Goal: Check status: Check status

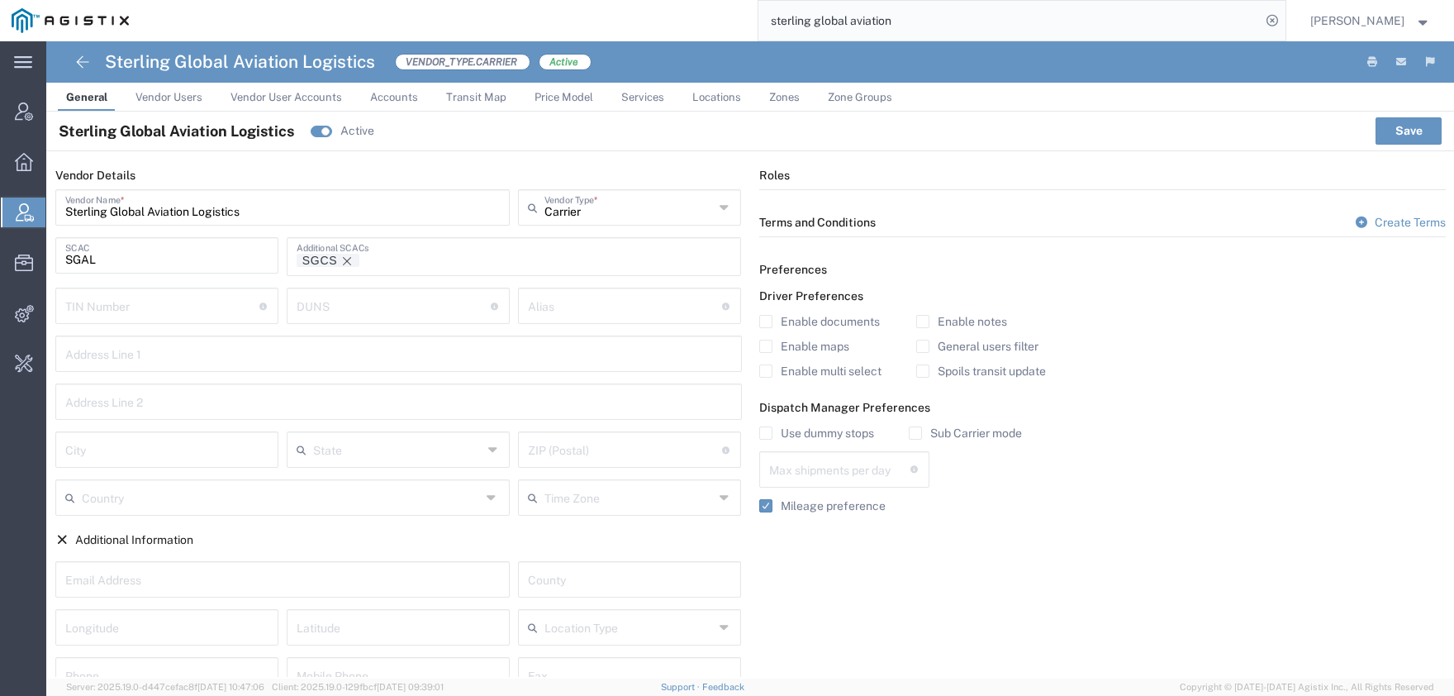
click at [759, 20] on input "sterling global aviation" at bounding box center [1010, 21] width 502 height 40
paste input "56876009"
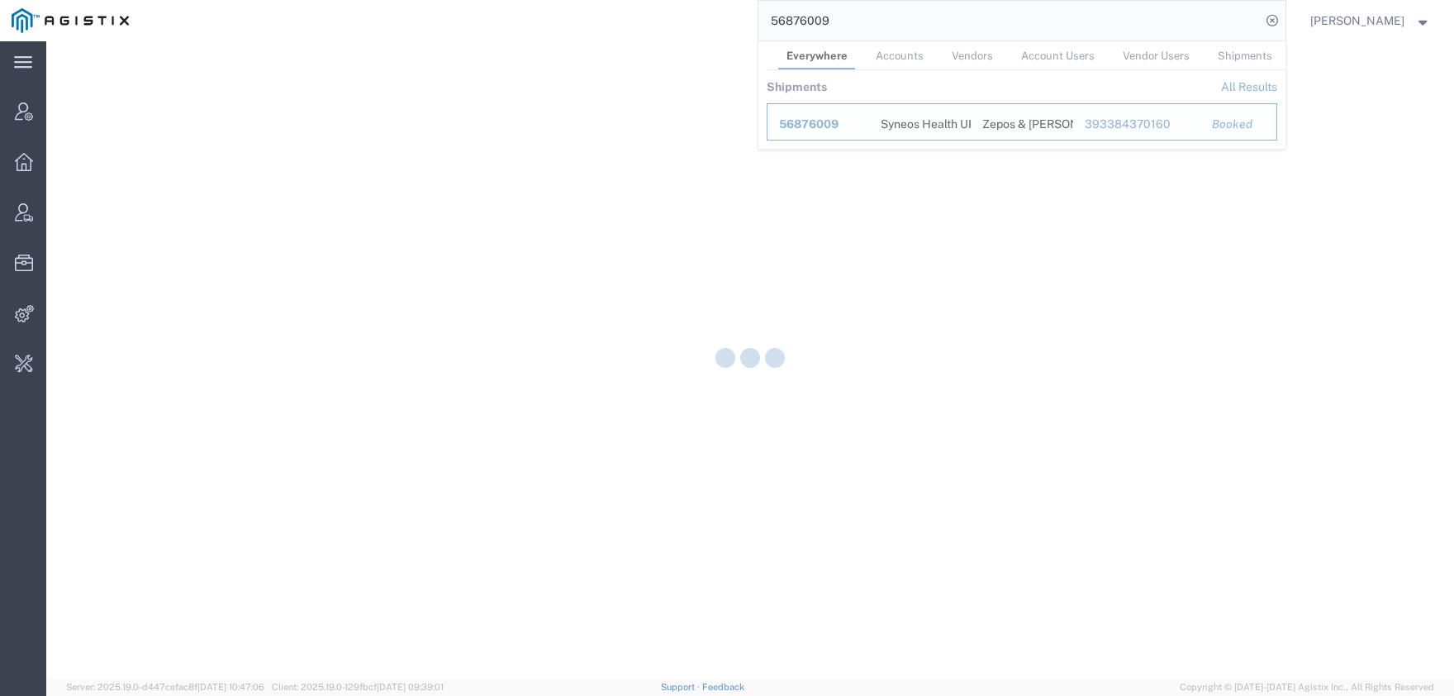
click at [835, 122] on span "56876009" at bounding box center [809, 123] width 60 height 13
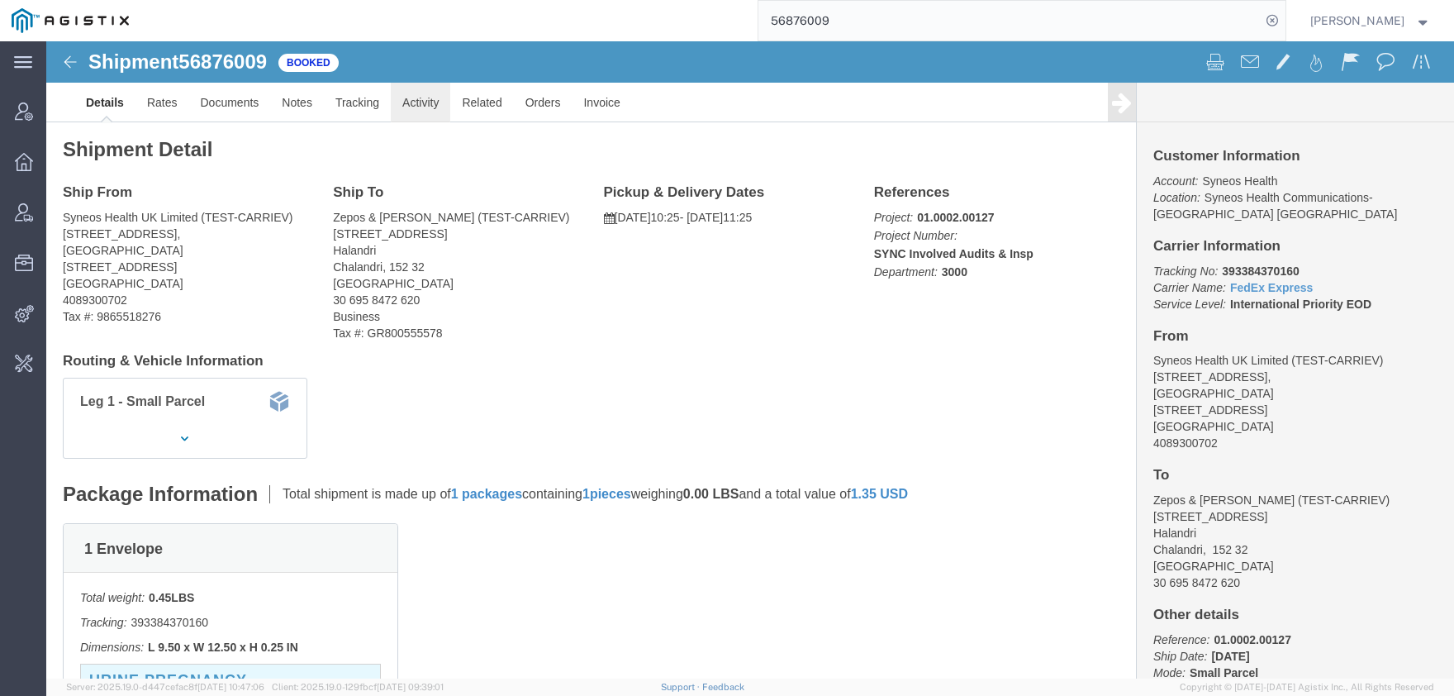
click link "Activity"
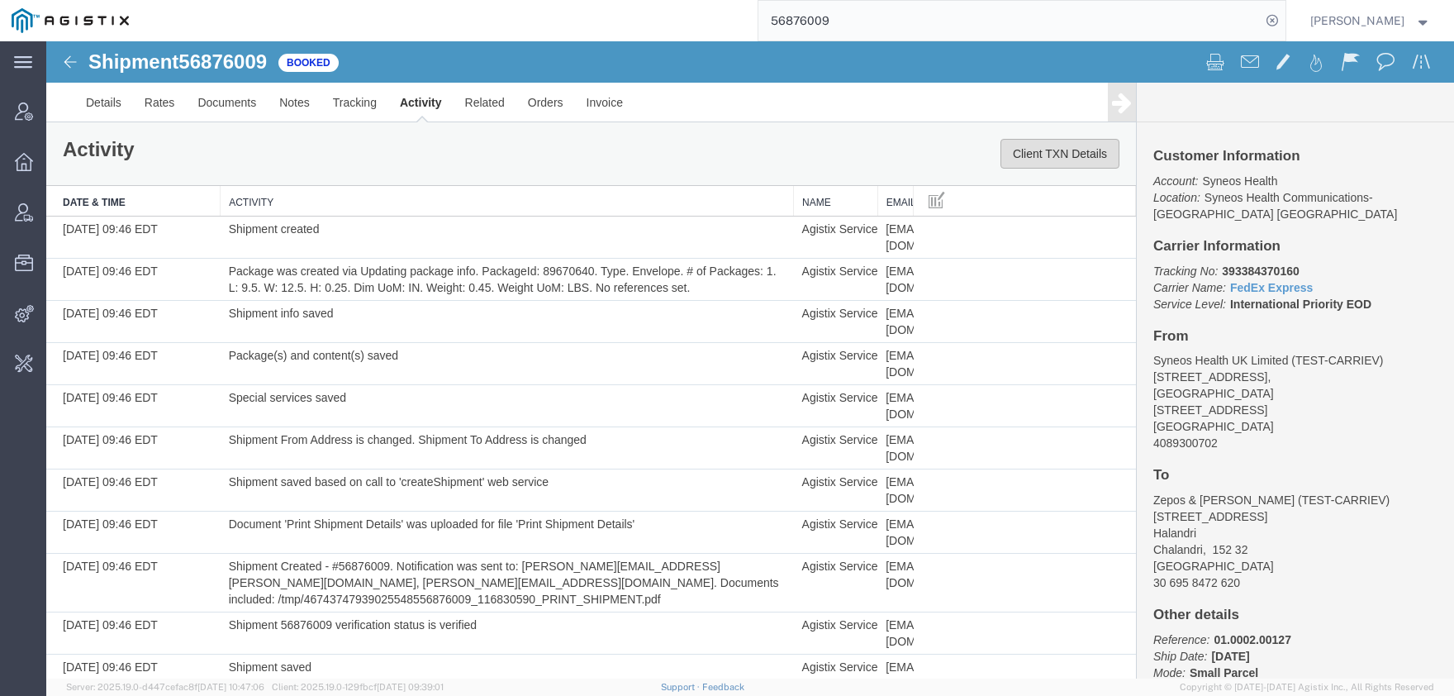
click at [1092, 161] on button "Client TXN Details" at bounding box center [1060, 154] width 119 height 30
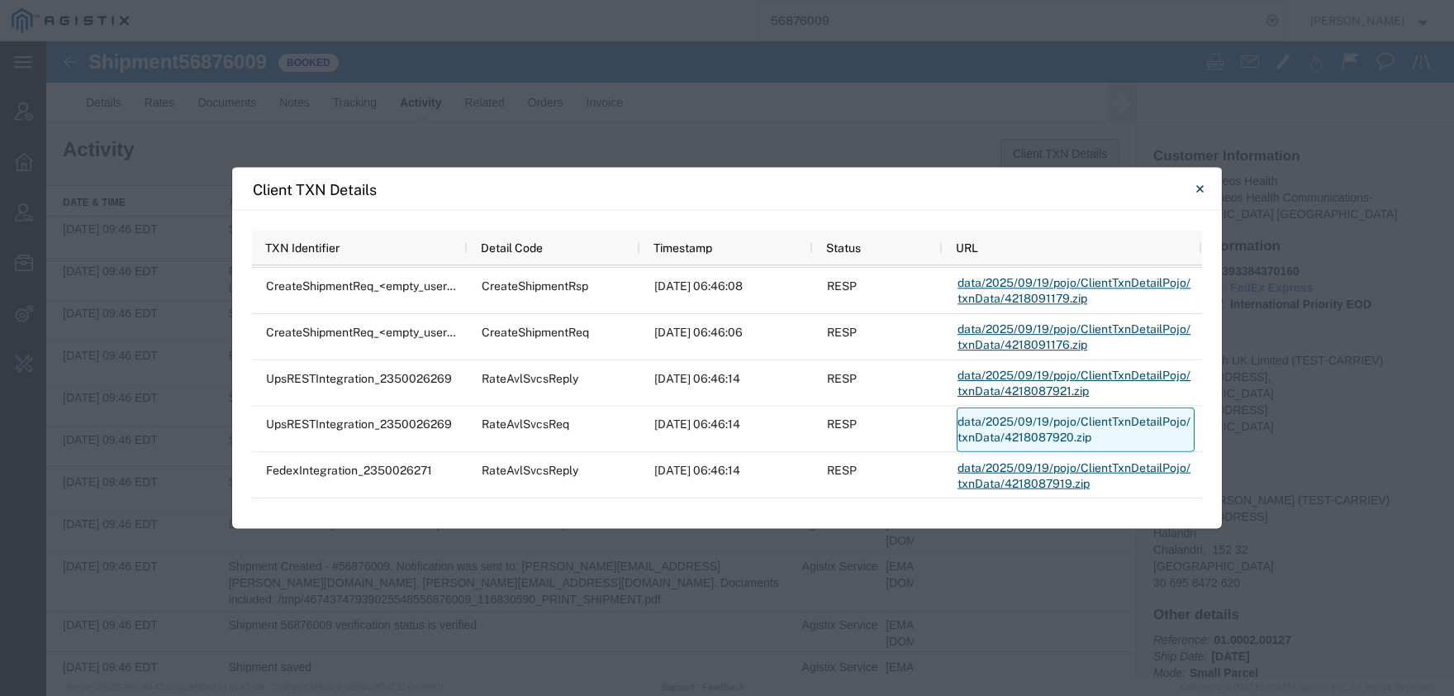
scroll to position [1048, 0]
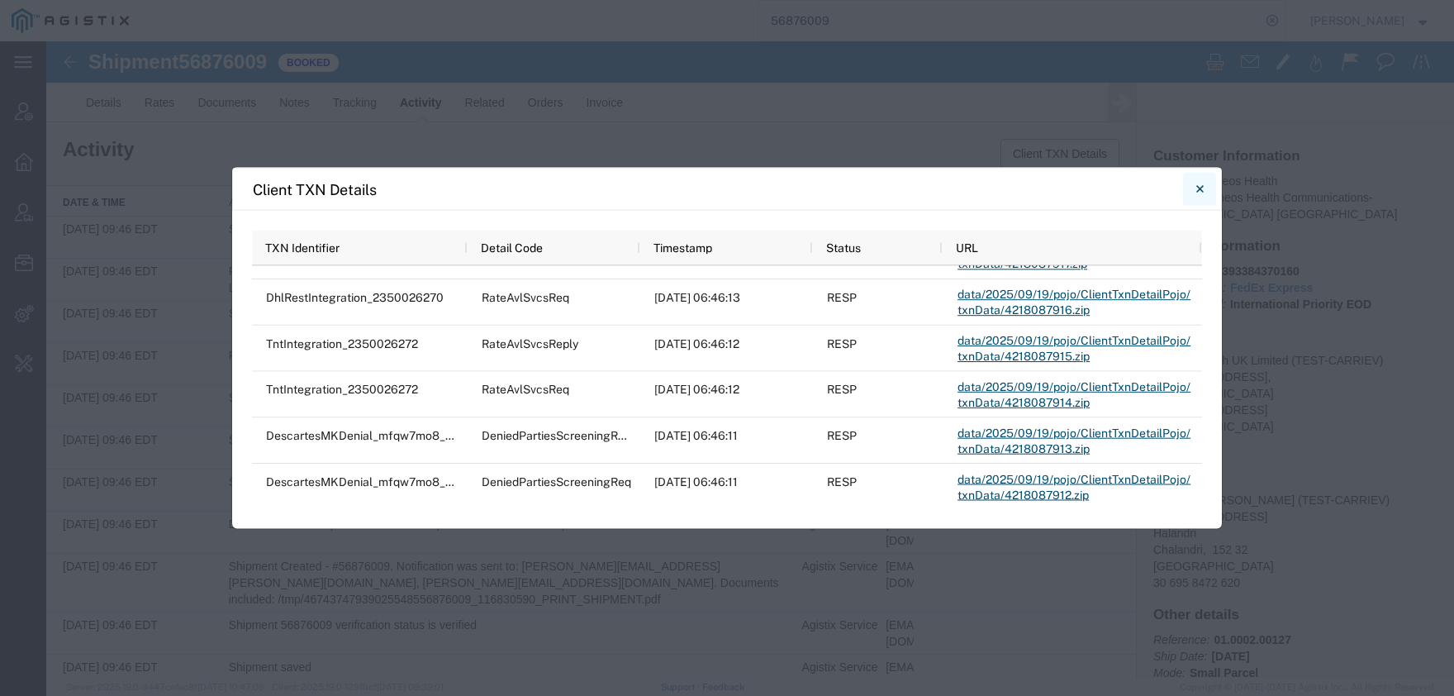
click at [1197, 180] on icon "Close" at bounding box center [1200, 189] width 7 height 20
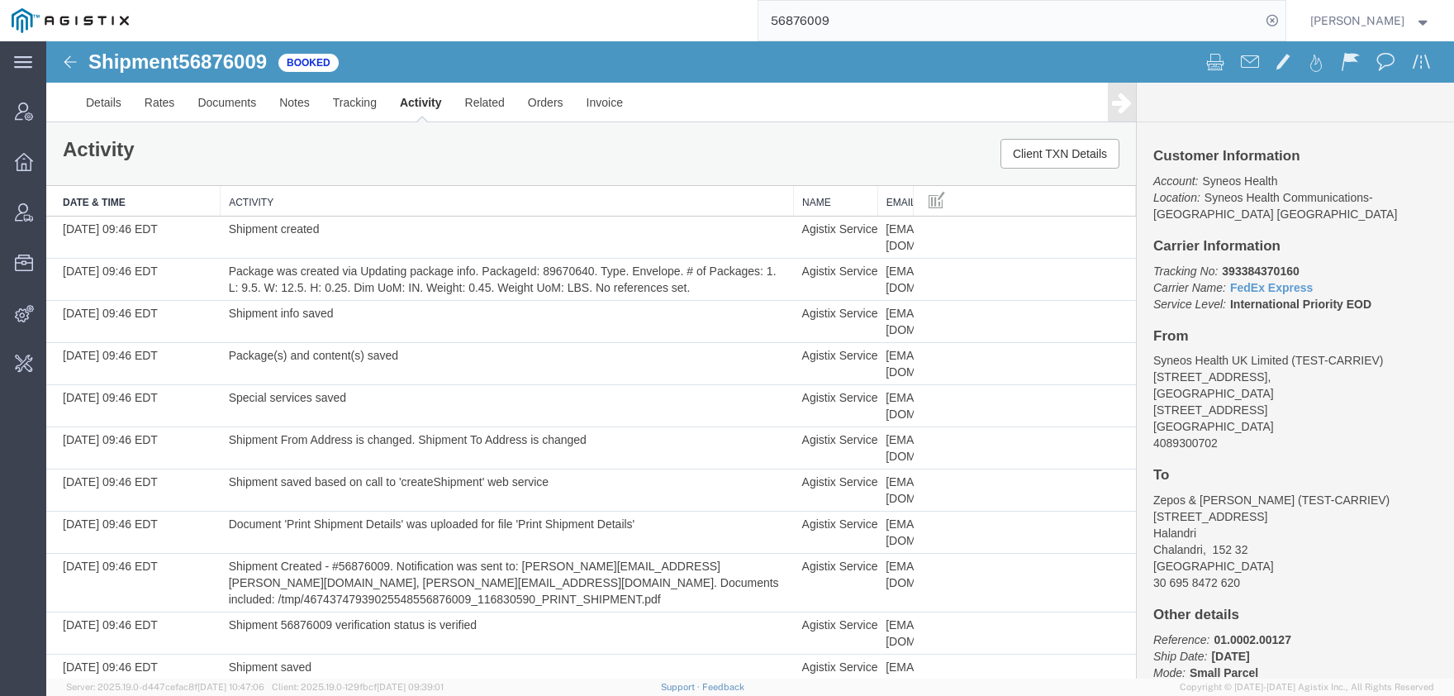
click at [207, 67] on span "56876009" at bounding box center [223, 61] width 88 height 22
click at [212, 112] on link "Documents" at bounding box center [227, 103] width 82 height 40
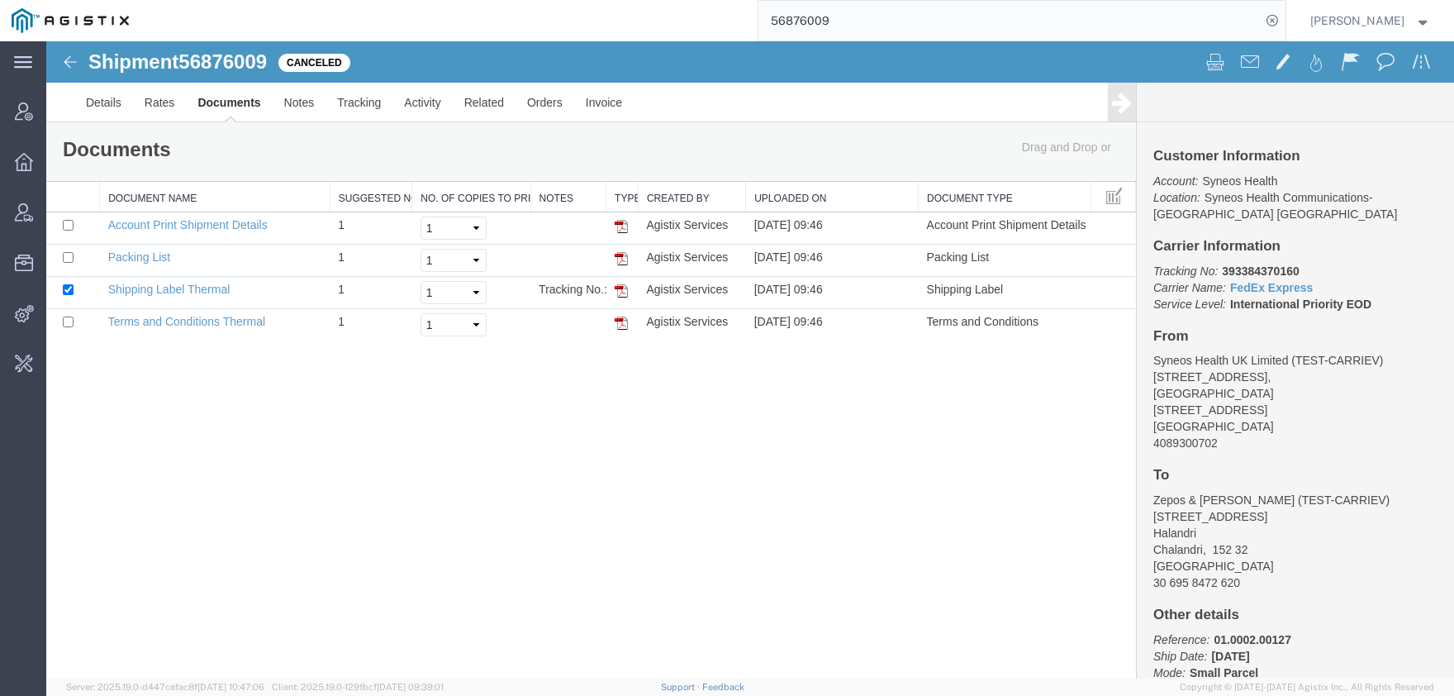
drag, startPoint x: 241, startPoint y: 198, endPoint x: 316, endPoint y: 197, distance: 74.4
click at [316, 197] on div "Document Name Suggested No. of Copies No. of Copies to Print Notes Type Created…" at bounding box center [591, 261] width 1090 height 159
click at [428, 107] on link "Activity" at bounding box center [423, 103] width 60 height 40
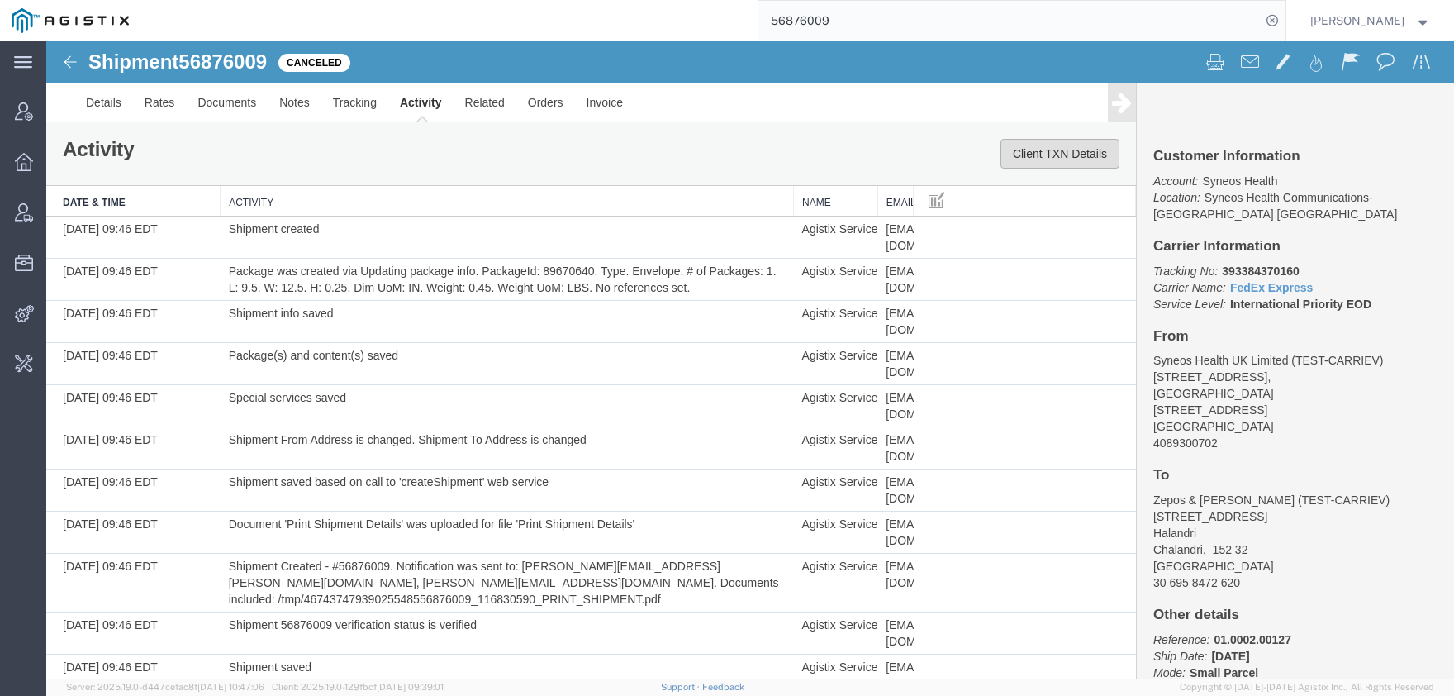
click at [1069, 158] on button "Client TXN Details" at bounding box center [1060, 154] width 119 height 30
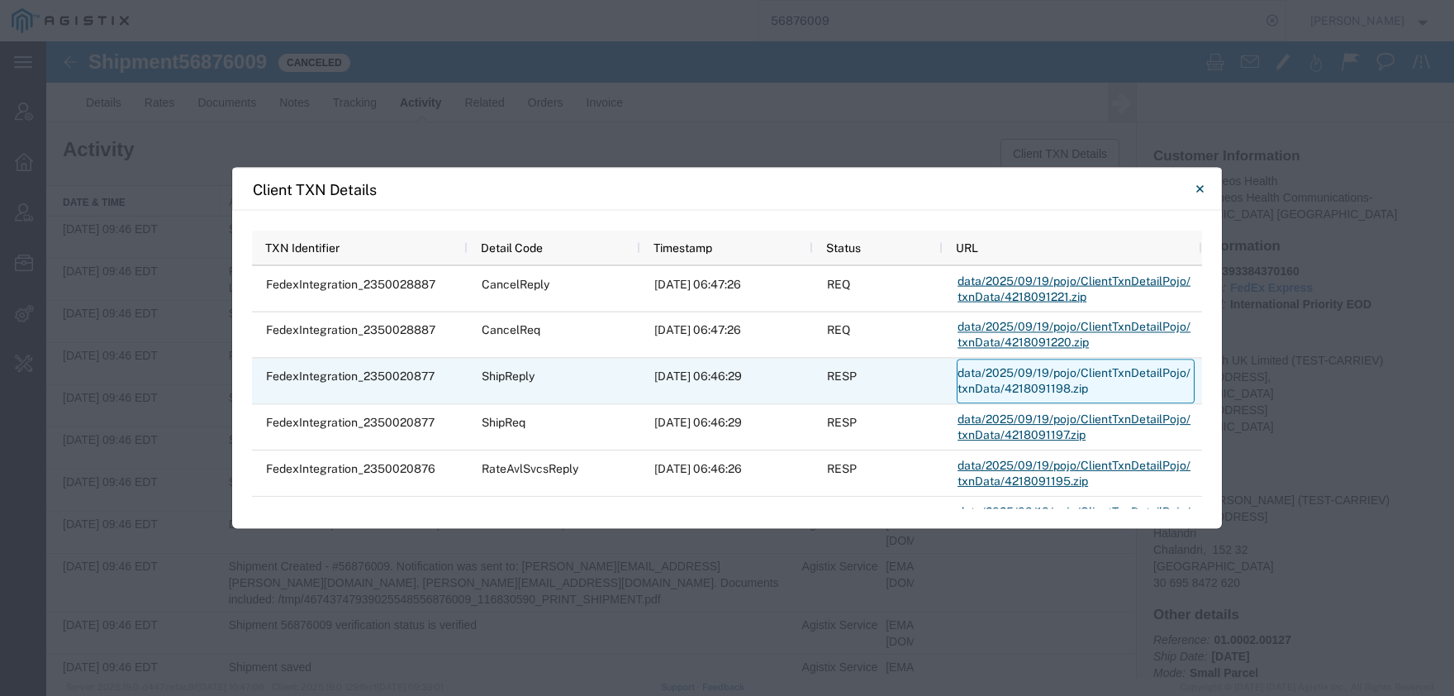
click at [1023, 374] on link "data/2025/09/19/pojo/ClientTxnDetailPojo/txnData/4218091198.zip" at bounding box center [1076, 381] width 238 height 45
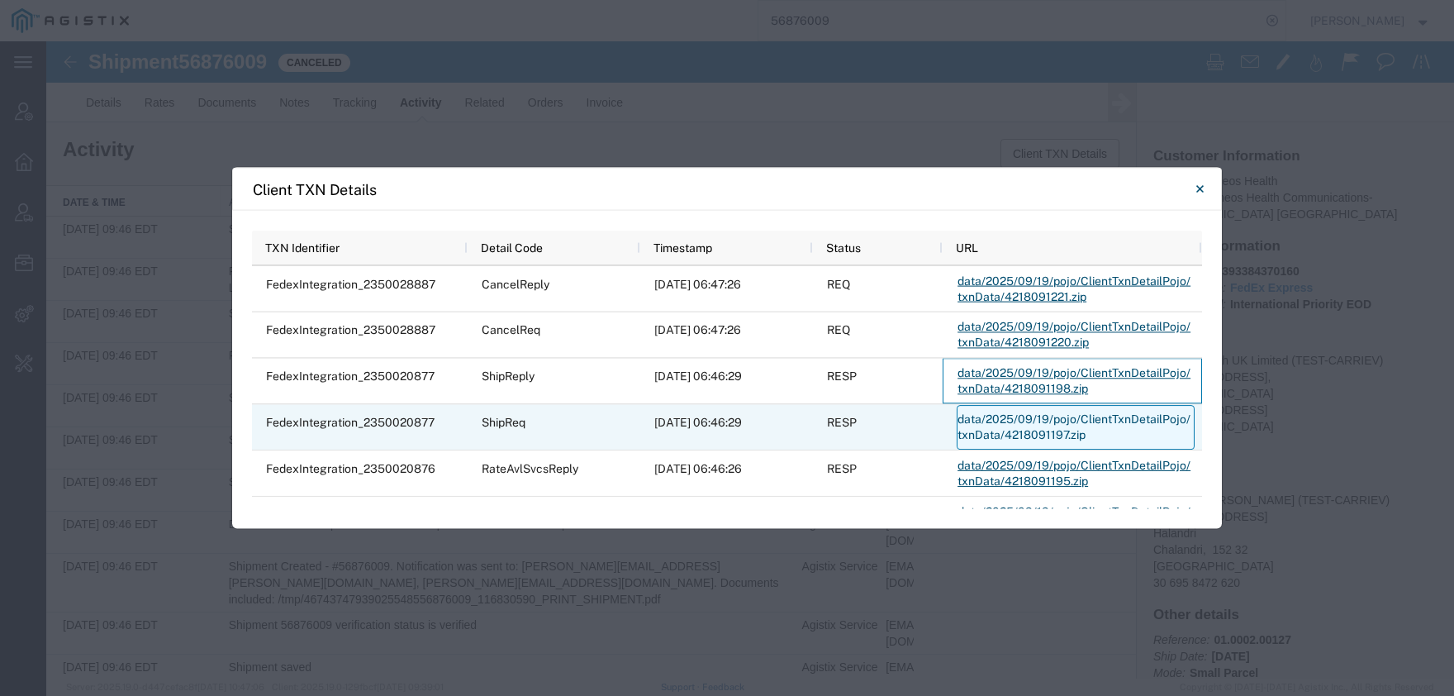
click at [1023, 431] on link "data/2025/09/19/pojo/ClientTxnDetailPojo/txnData/4218091197.zip" at bounding box center [1076, 427] width 238 height 45
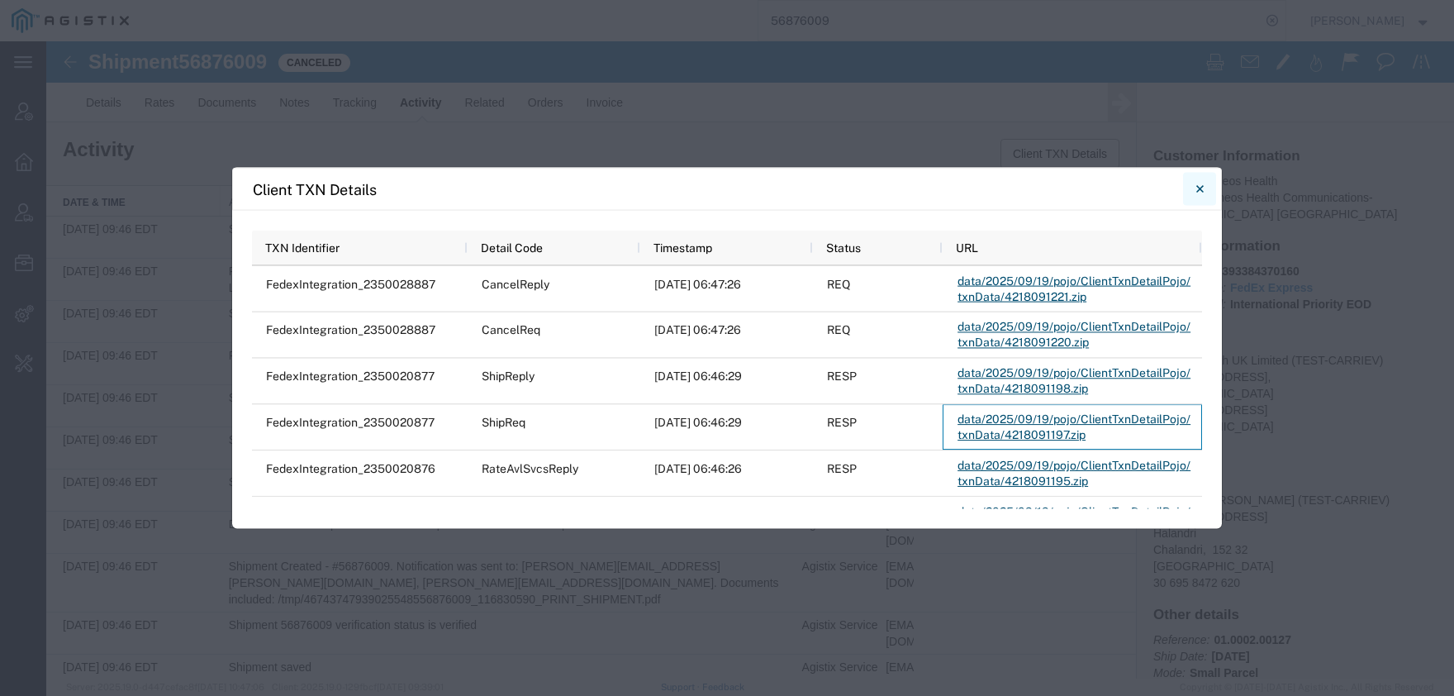
drag, startPoint x: 1192, startPoint y: 195, endPoint x: 1145, endPoint y: 152, distance: 63.2
click at [1192, 195] on button "Close" at bounding box center [1199, 189] width 33 height 33
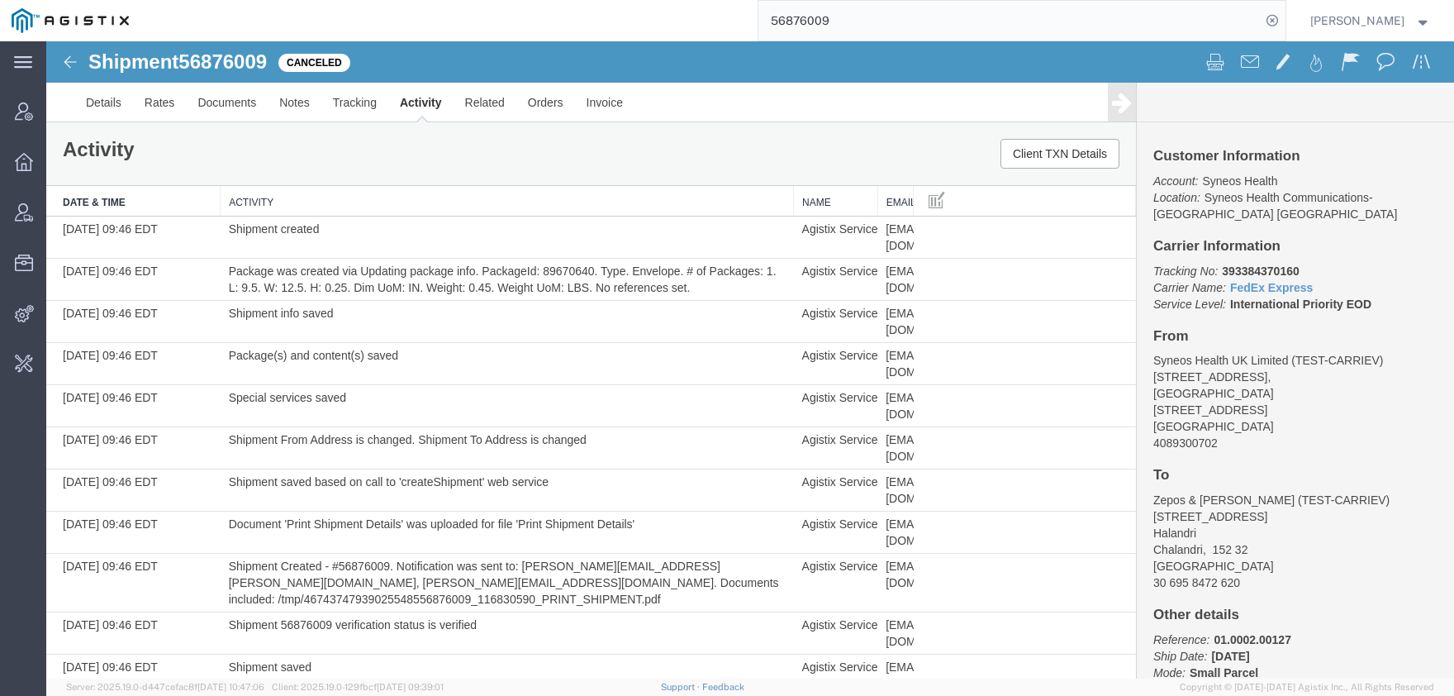
click at [759, 27] on input "56876009" at bounding box center [1010, 21] width 502 height 40
type input "syneos"
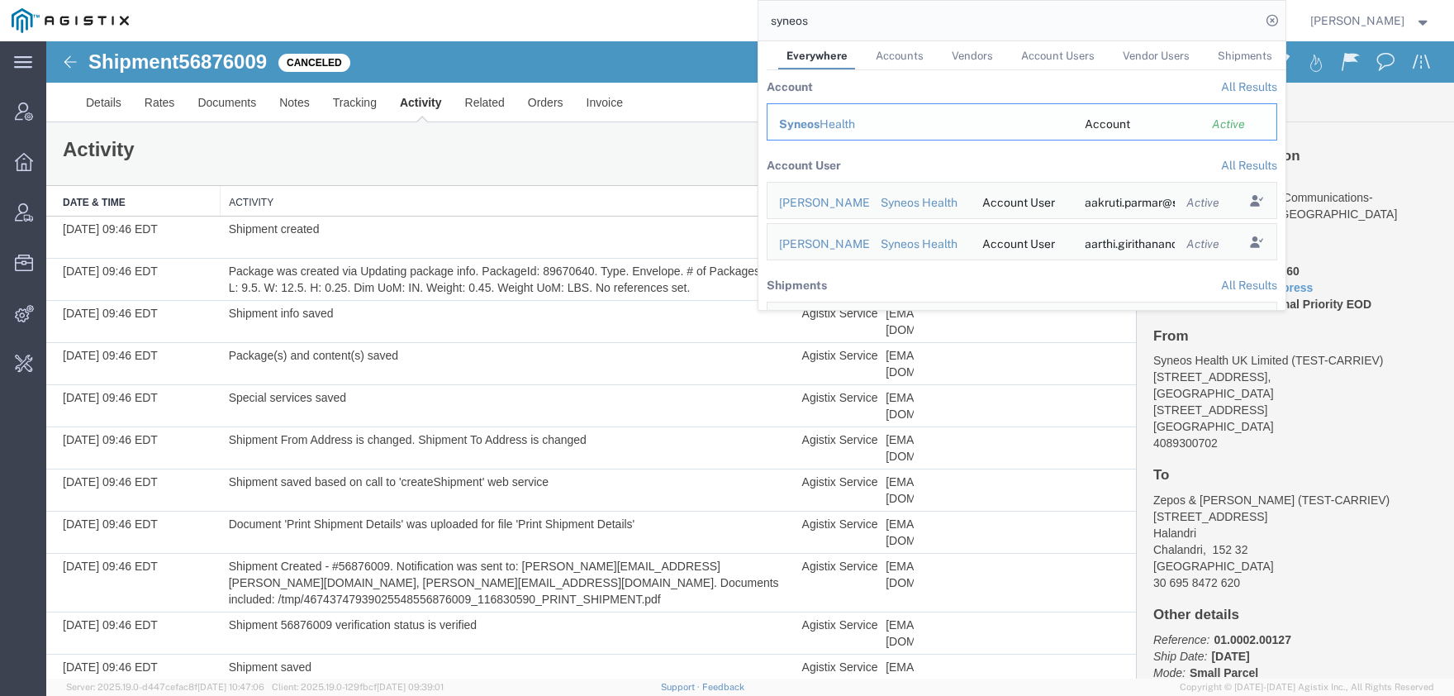
click at [864, 128] on div "Syneos Health" at bounding box center [920, 124] width 283 height 17
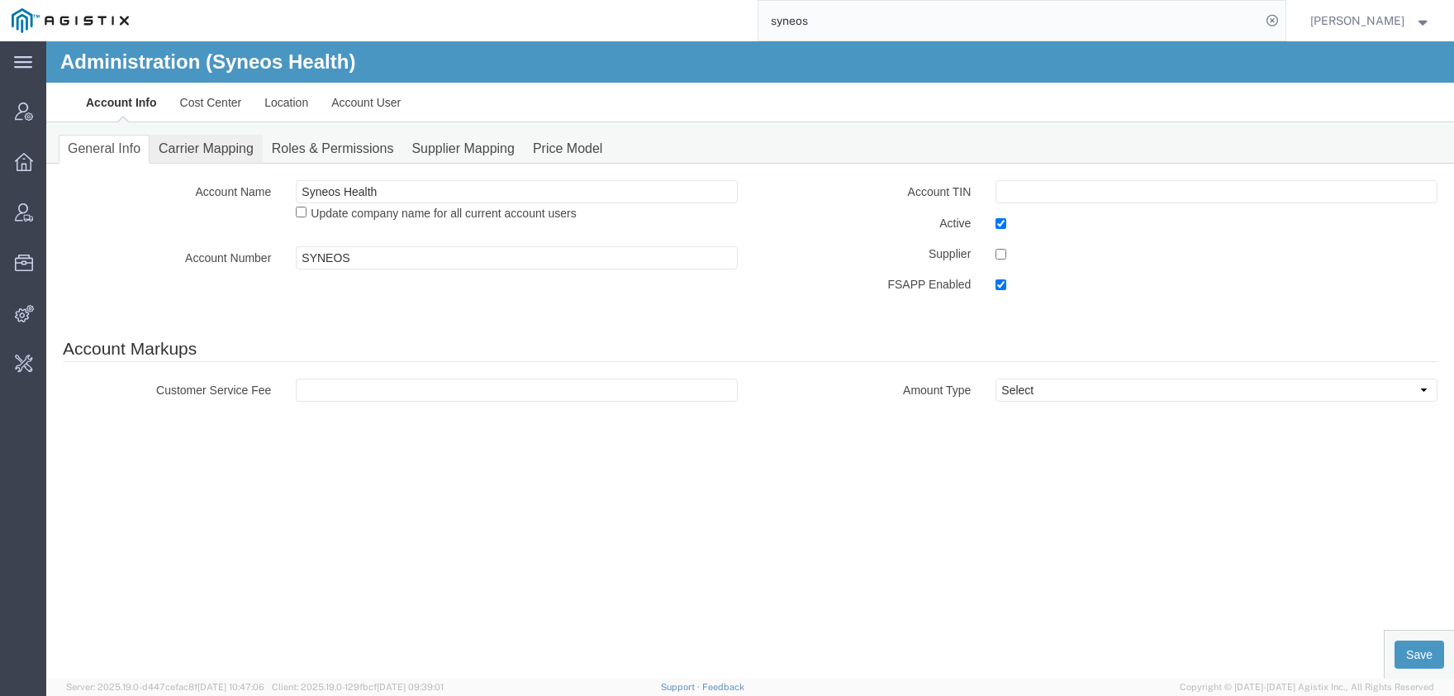
click at [196, 152] on link "Carrier Mapping" at bounding box center [206, 149] width 113 height 29
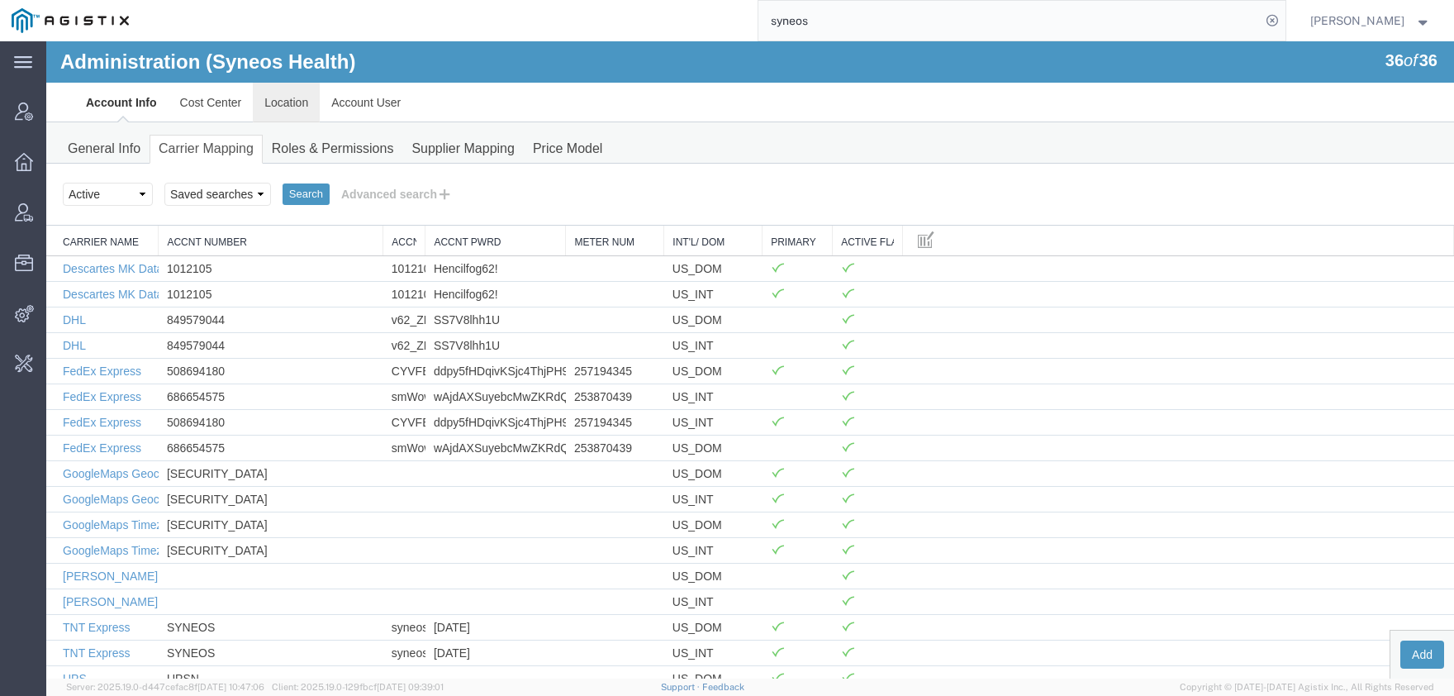
click at [286, 106] on link "Location" at bounding box center [286, 103] width 67 height 40
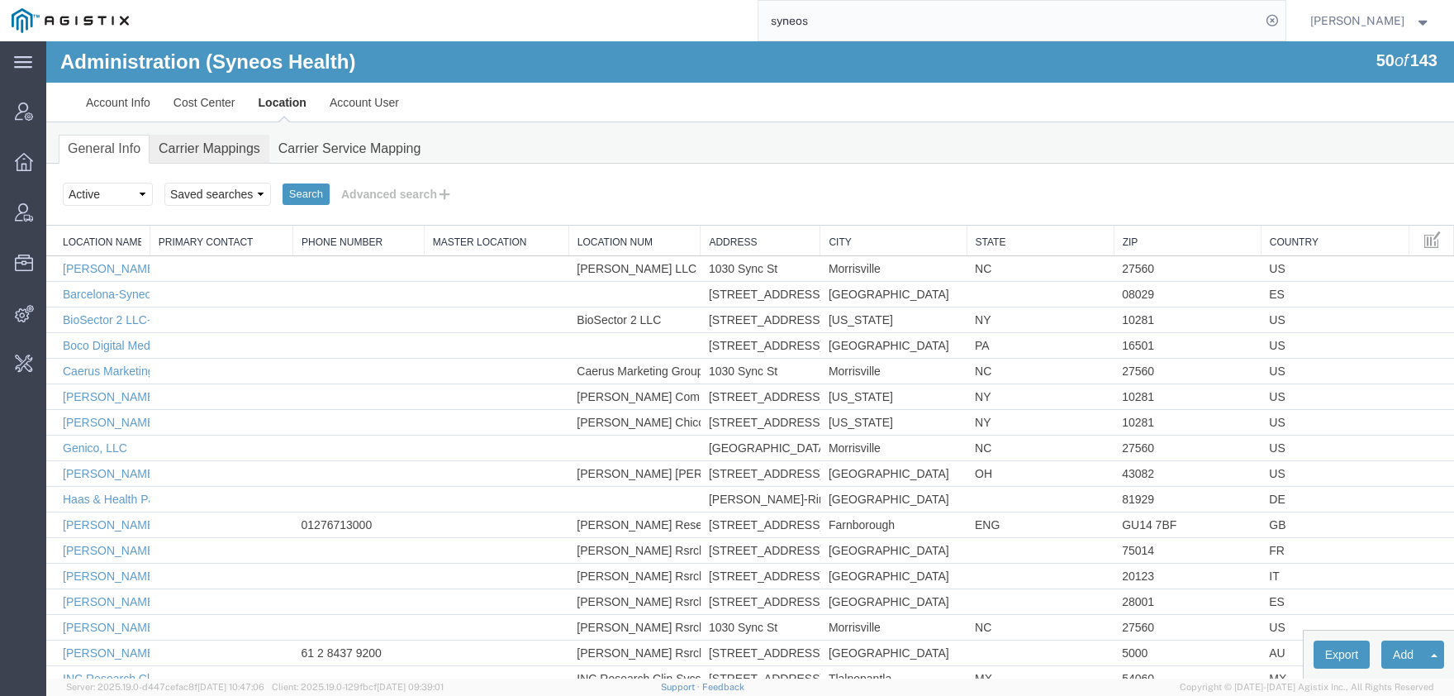
click at [212, 155] on link "Carrier Mappings" at bounding box center [210, 149] width 120 height 29
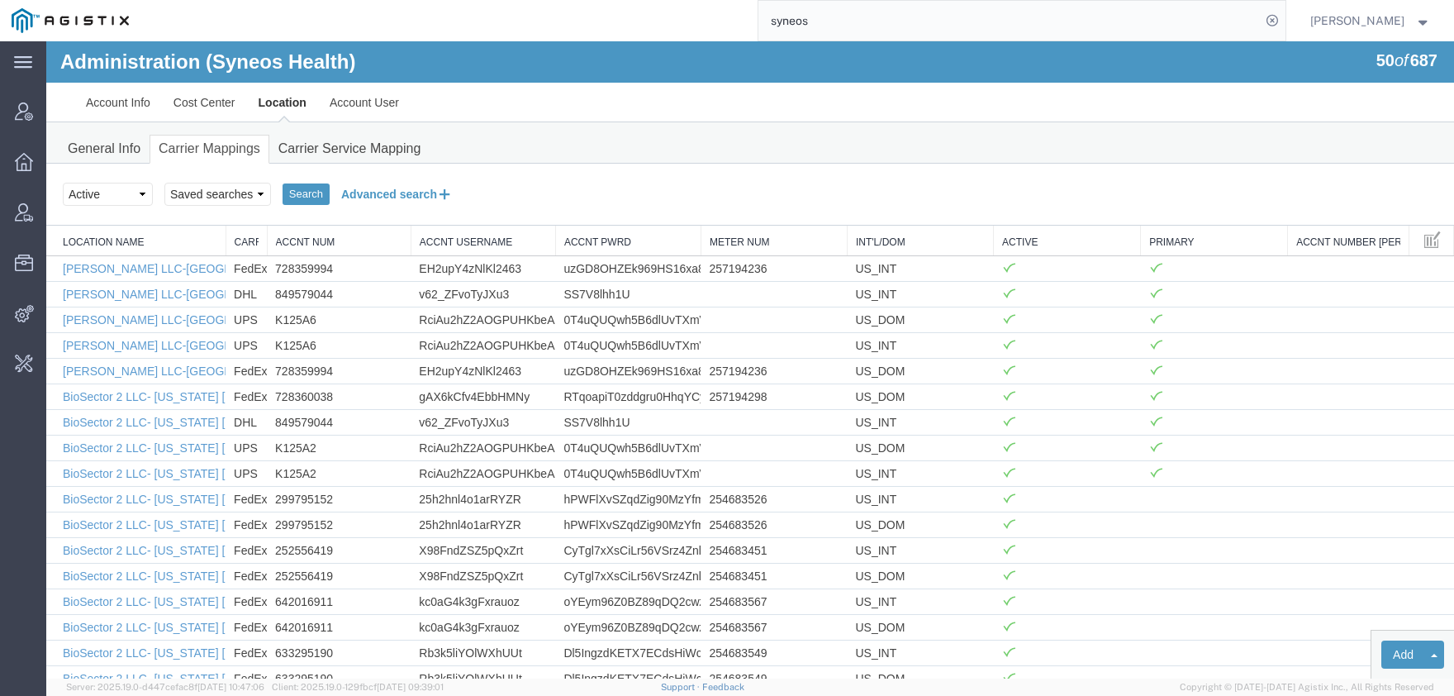
click at [382, 191] on button "Advanced search" at bounding box center [397, 194] width 135 height 28
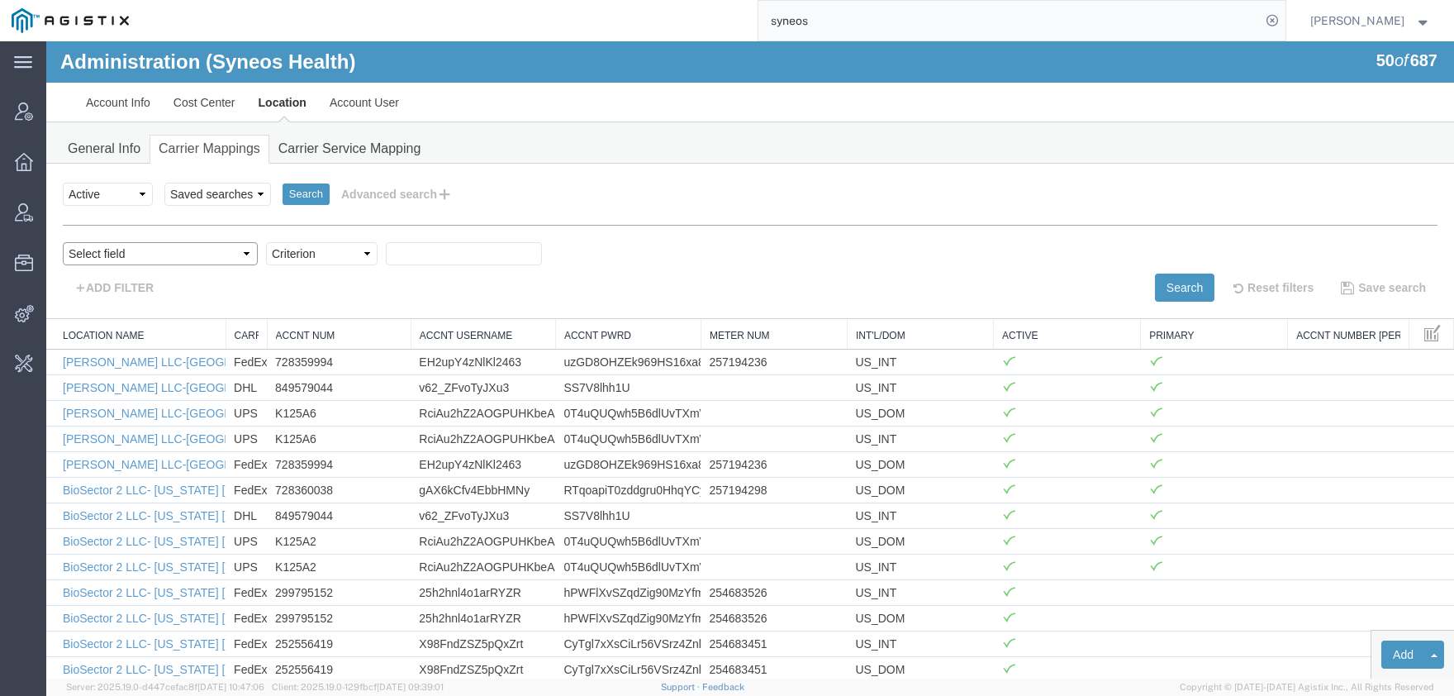
select select "acctNum"
click option "Accnt Num" at bounding box center [46, 41] width 0 height 0
click at [266, 242] on select "Criterion contains does not contain is is blank is not blank starts with" at bounding box center [322, 253] width 112 height 23
select select "contains"
click option "contains" at bounding box center [46, 41] width 0 height 0
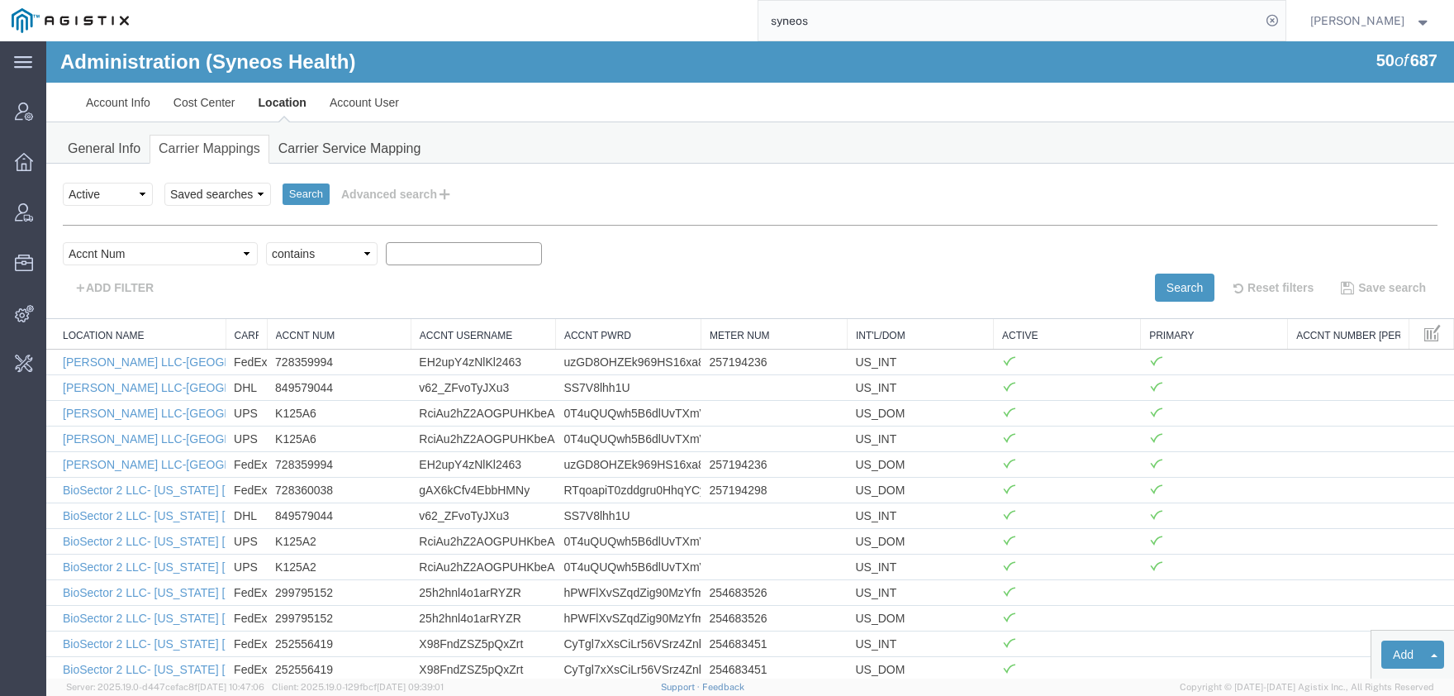
click at [386, 259] on input "text" at bounding box center [464, 253] width 156 height 23
paste input "56876009"
type input "56876009"
click at [1191, 293] on button "Search" at bounding box center [1185, 288] width 60 height 28
